Goal: Check status: Check status

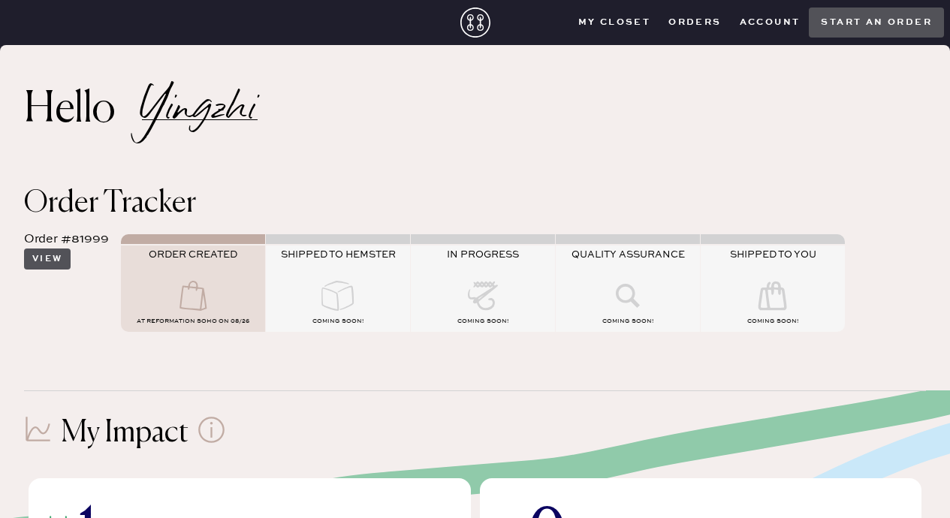
click at [47, 261] on button "View" at bounding box center [47, 259] width 47 height 21
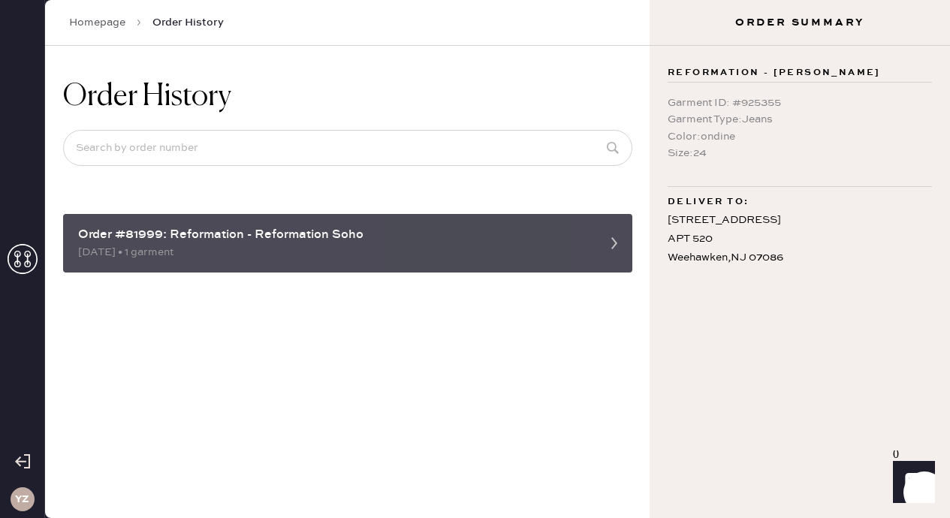
click at [131, 249] on div "[DATE] • 1 garment" at bounding box center [334, 252] width 512 height 17
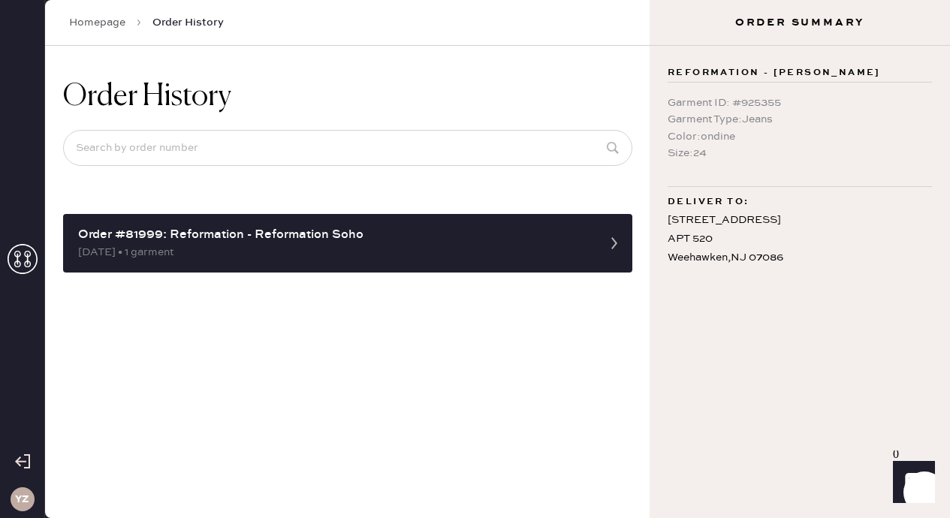
click at [24, 253] on icon at bounding box center [23, 259] width 30 height 30
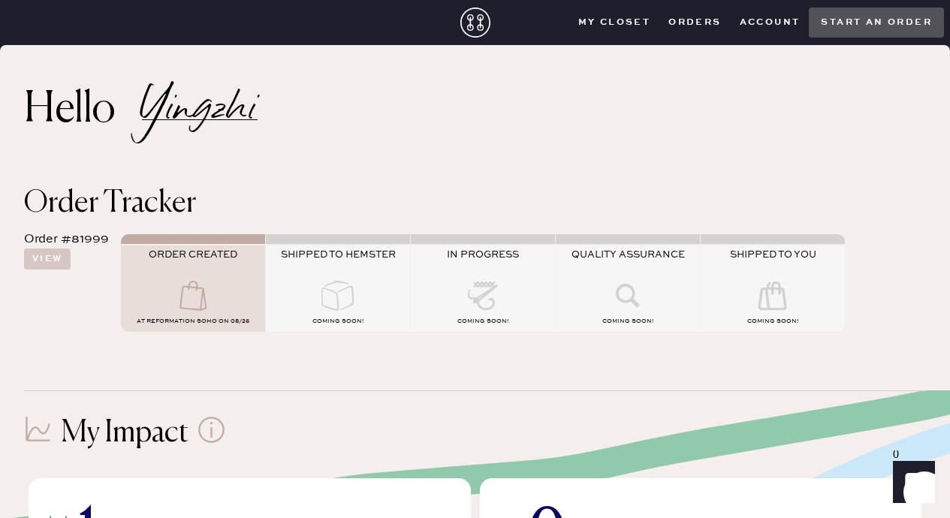
click at [193, 267] on div "ORDER CREATED" at bounding box center [193, 265] width 144 height 32
click at [194, 285] on icon at bounding box center [193, 296] width 60 height 30
click at [192, 308] on icon at bounding box center [193, 296] width 60 height 30
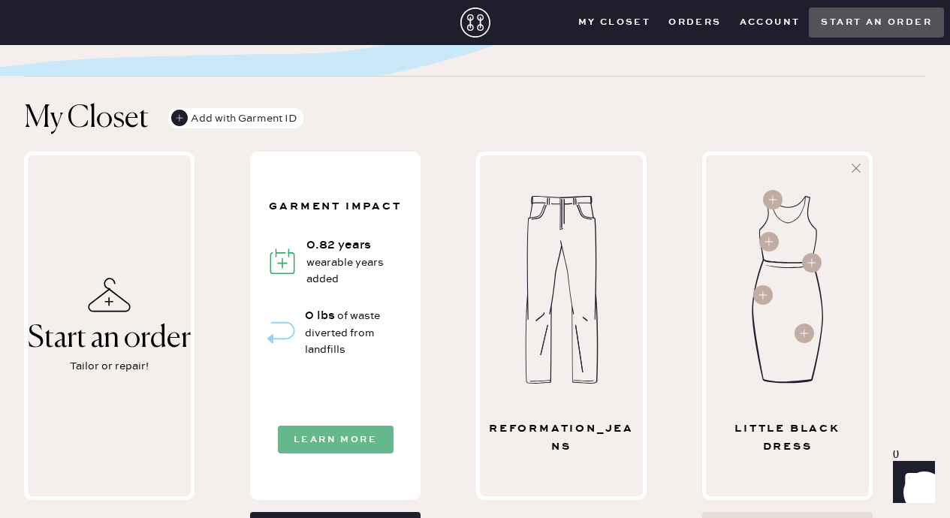
scroll to position [604, 0]
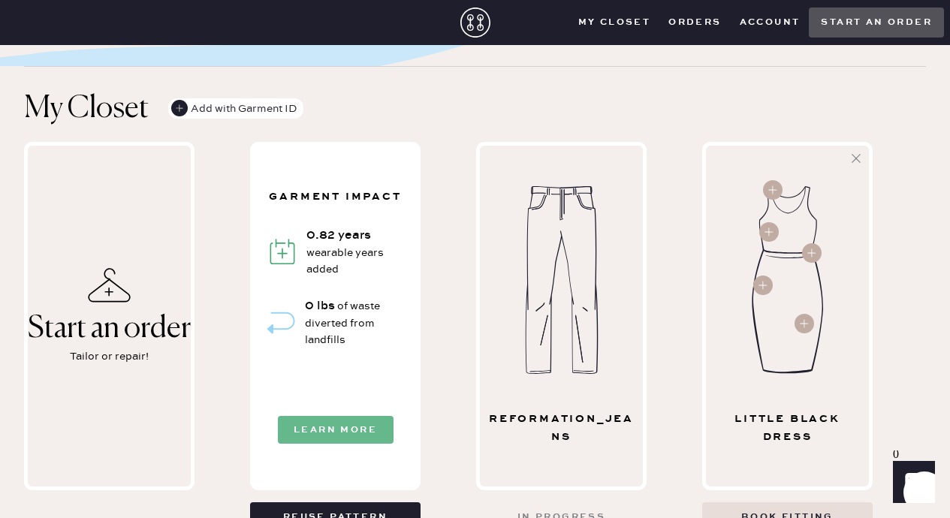
click at [337, 432] on button "Learn More" at bounding box center [336, 430] width 116 height 28
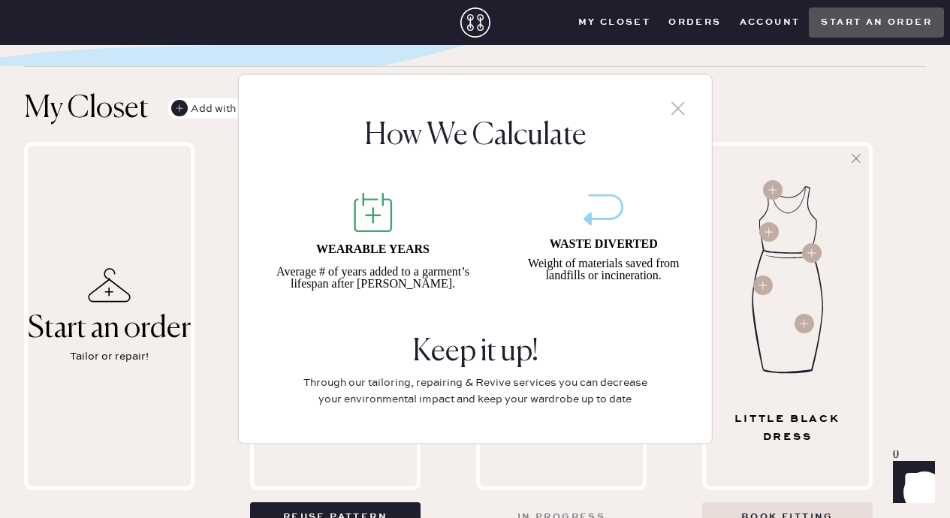
click at [687, 100] on icon at bounding box center [678, 108] width 23 height 23
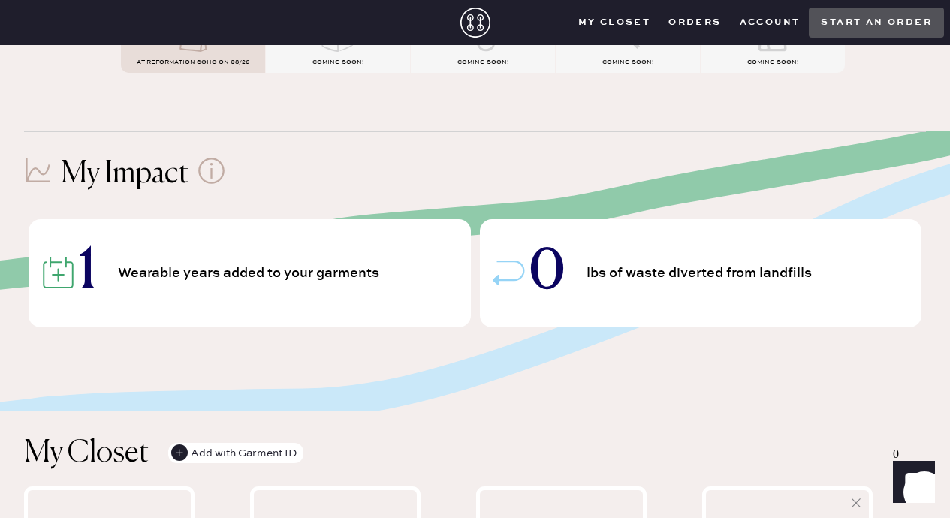
scroll to position [0, 0]
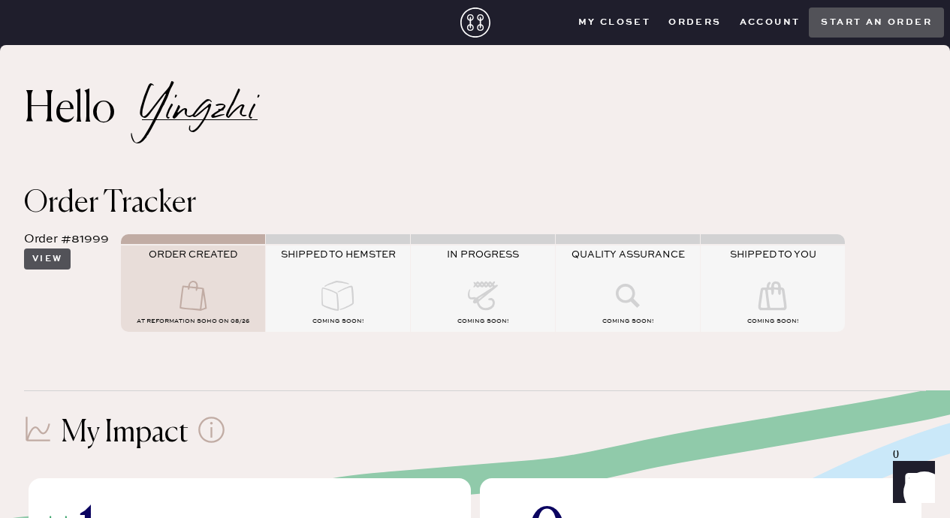
click at [62, 263] on button "View" at bounding box center [47, 259] width 47 height 21
